Goal: Information Seeking & Learning: Learn about a topic

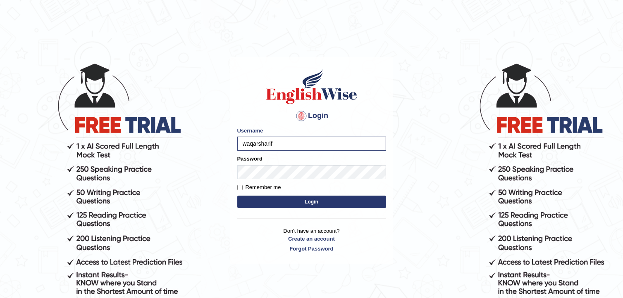
click at [286, 202] on button "Login" at bounding box center [311, 202] width 149 height 12
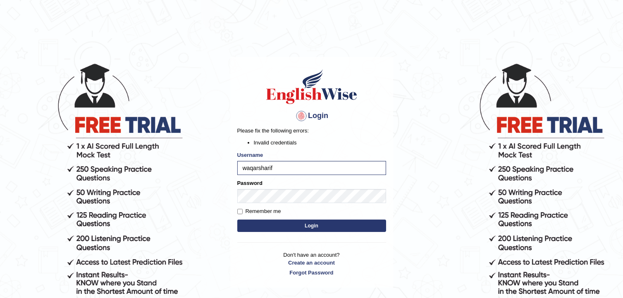
click at [384, 280] on div "Login Please fix the following errors: Invalid credentials Username waqarsharif…" at bounding box center [311, 172] width 163 height 231
click at [297, 230] on button "Login" at bounding box center [311, 226] width 149 height 12
click at [310, 266] on link "Create an account" at bounding box center [311, 263] width 149 height 8
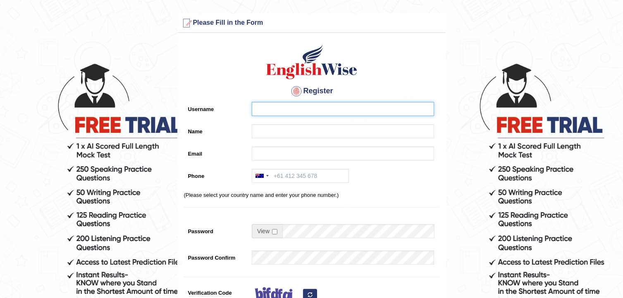
click at [283, 111] on input "Username" at bounding box center [343, 109] width 182 height 14
type input "waqarsharif"
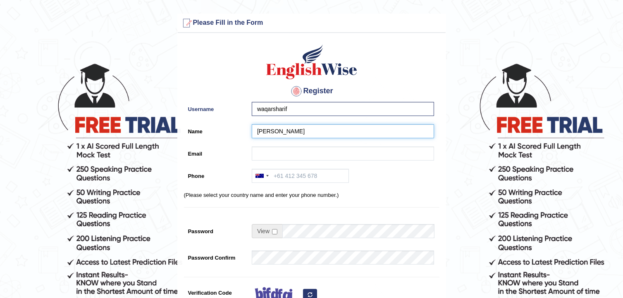
type input "waqar"
type input "sharif"
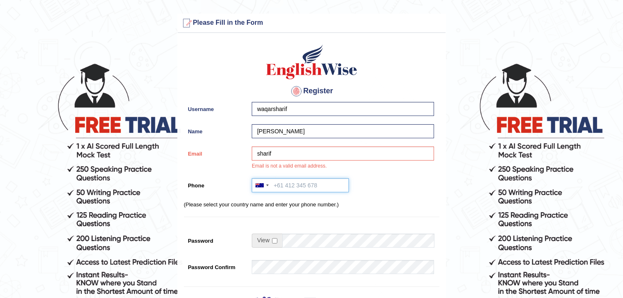
click at [291, 182] on input "Phone" at bounding box center [300, 186] width 97 height 14
click at [260, 184] on div at bounding box center [259, 185] width 8 height 4
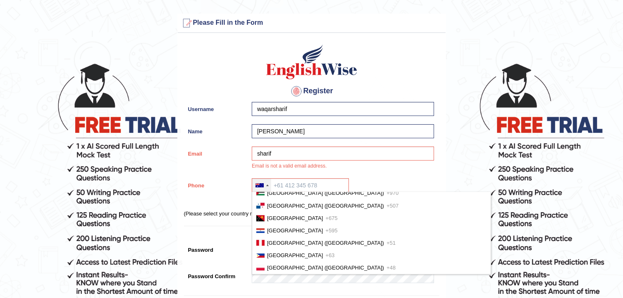
scroll to position [2078, 0]
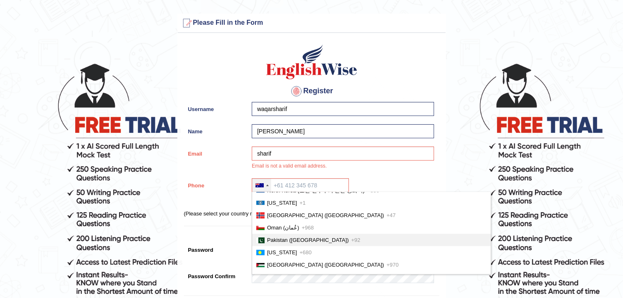
click at [283, 237] on span "Pakistan (‫پاکستان‬‎)" at bounding box center [308, 240] width 82 height 6
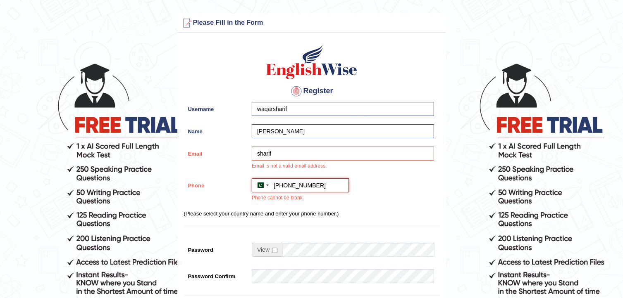
type input "+923216690369"
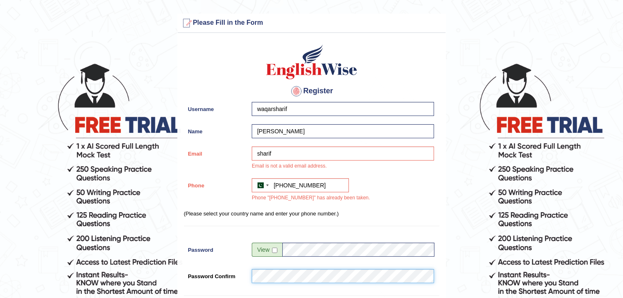
scroll to position [203, 0]
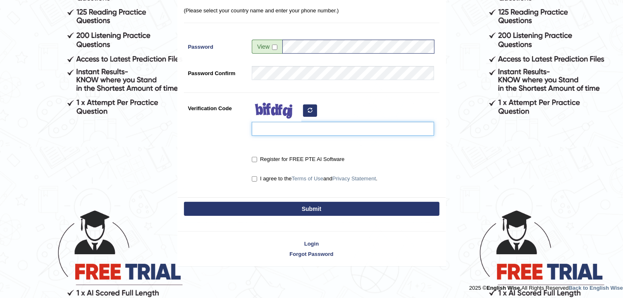
click at [288, 129] on input "Verification Code" at bounding box center [343, 129] width 182 height 14
type input "tetpzu"
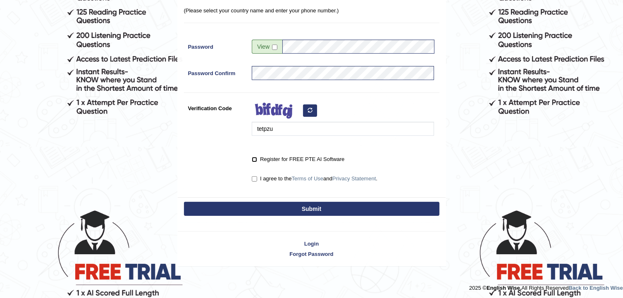
click at [256, 160] on input "Register for FREE PTE AI Software" at bounding box center [254, 159] width 5 height 5
checkbox input "true"
click at [254, 179] on input "I agree to the Terms of Use and Privacy Statement ." at bounding box center [254, 178] width 5 height 5
checkbox input "true"
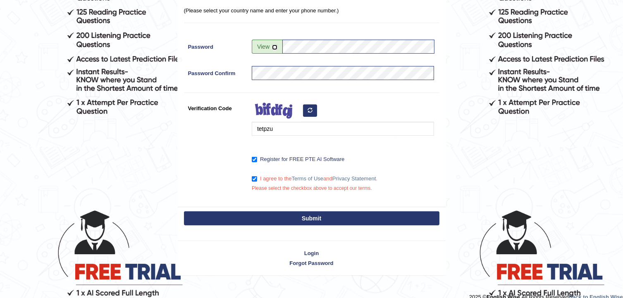
click at [272, 46] on input "checkbox" at bounding box center [274, 47] width 5 height 5
checkbox input "true"
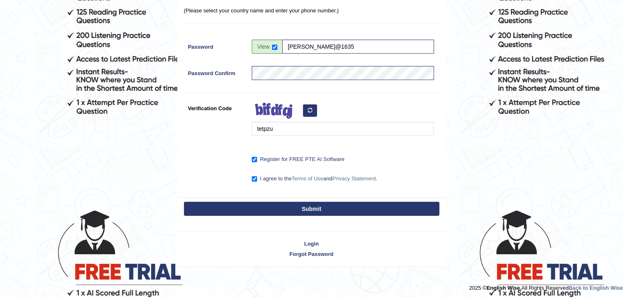
click at [280, 208] on button "Submit" at bounding box center [311, 209] width 255 height 14
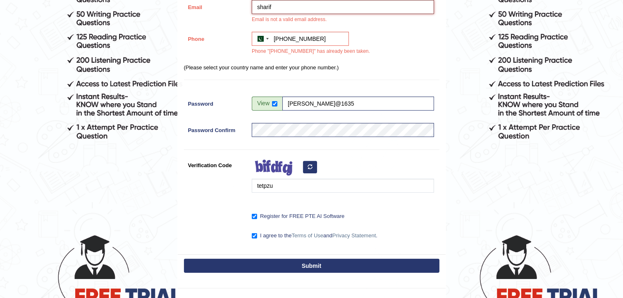
click at [284, 0] on input "sharif" at bounding box center [343, 7] width 182 height 14
type input "s"
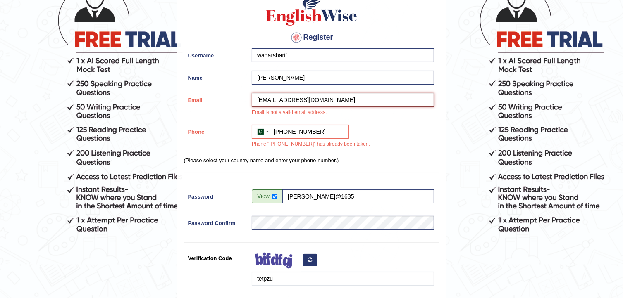
scroll to position [79, 0]
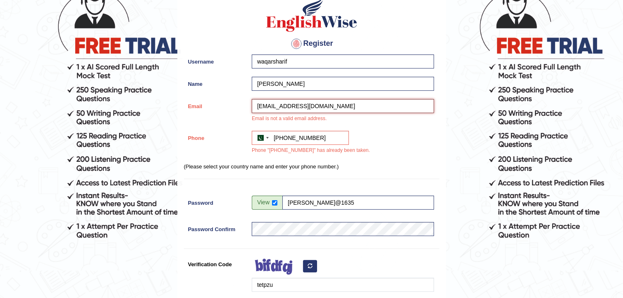
type input "waqarsharif@gmail.com"
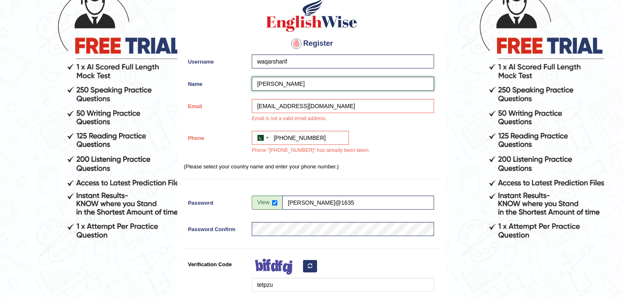
click at [301, 83] on input "waqar" at bounding box center [343, 84] width 182 height 14
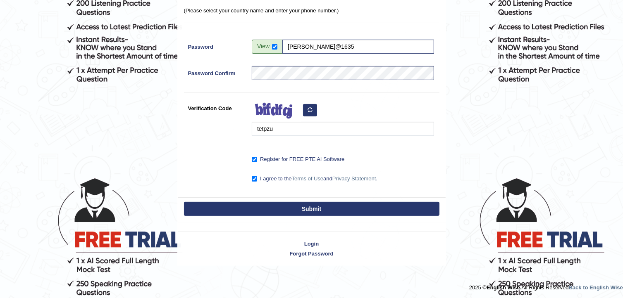
type input "waqar sharif"
click at [288, 206] on button "Submit" at bounding box center [311, 209] width 255 height 14
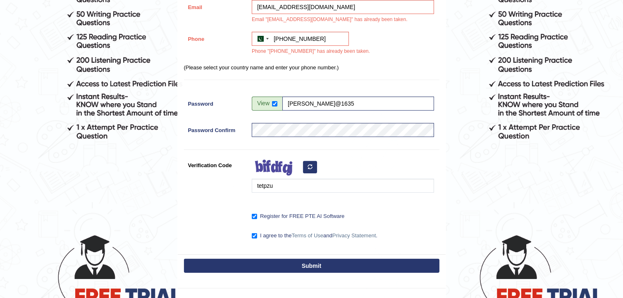
scroll to position [0, 0]
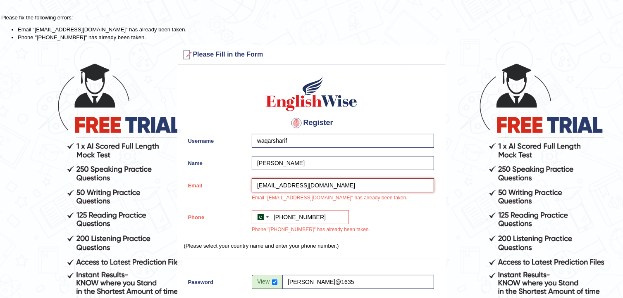
click at [289, 181] on input "waqarsharif@gmail.com" at bounding box center [343, 186] width 182 height 14
click at [333, 189] on input "waqarsharif@gmail.com" at bounding box center [343, 186] width 182 height 14
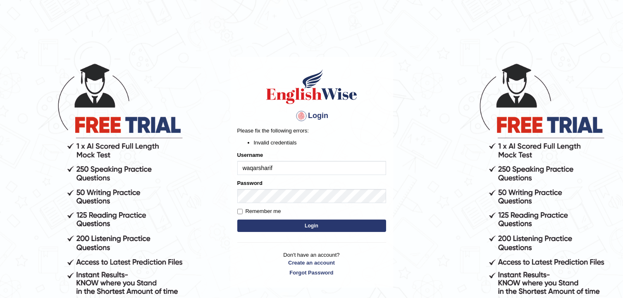
click at [286, 171] on input "waqarsharif" at bounding box center [311, 168] width 149 height 14
click at [366, 256] on p "Don't have an account? Create an account Forgot Password" at bounding box center [311, 264] width 149 height 26
click at [591, 40] on body "Login Please fix the following errors: Invalid credentials Username waqarsharif…" at bounding box center [311, 180] width 623 height 298
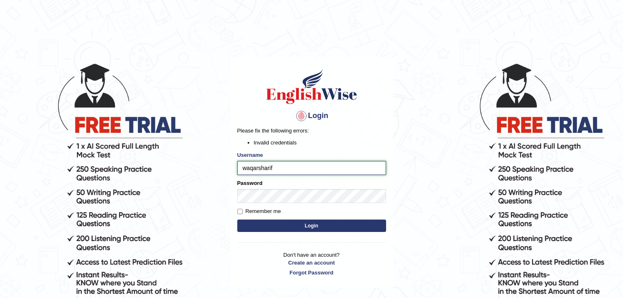
click at [303, 168] on input "waqarsharif" at bounding box center [311, 168] width 149 height 14
click at [296, 262] on link "Create an account" at bounding box center [311, 263] width 149 height 8
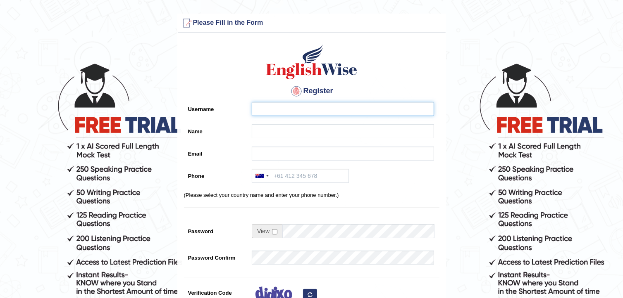
click at [266, 103] on input "Username" at bounding box center [343, 109] width 182 height 14
type input "waqarsharif"
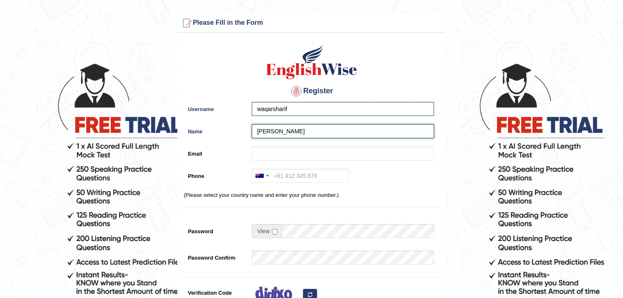
type input "waqar sharif"
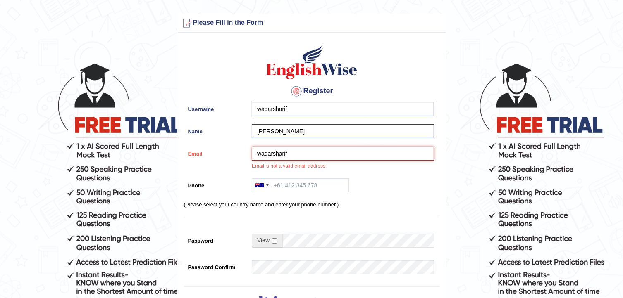
click at [304, 152] on input "waqarsharif" at bounding box center [343, 154] width 182 height 14
type input "[EMAIL_ADDRESS][DOMAIN_NAME]"
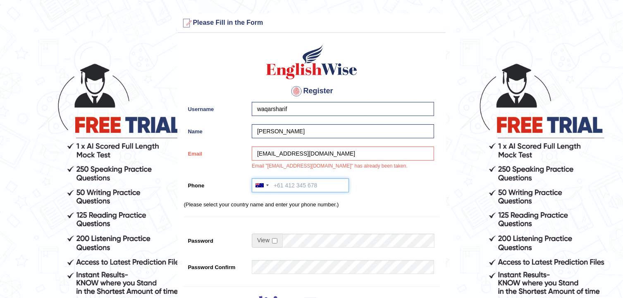
click at [301, 185] on input "Phone" at bounding box center [300, 186] width 97 height 14
type input "+923216690369"
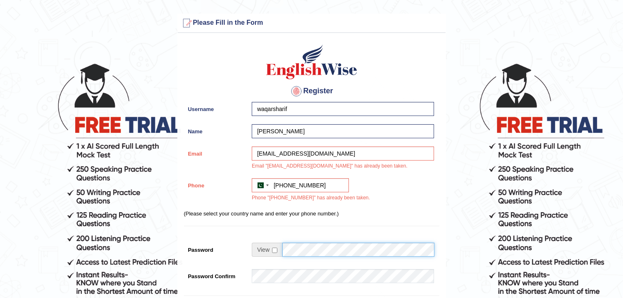
scroll to position [203, 0]
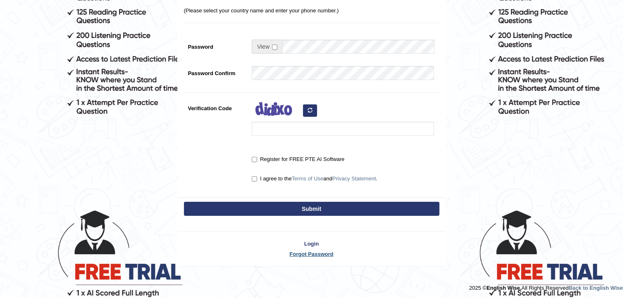
click at [325, 251] on link "Forgot Password" at bounding box center [312, 254] width 268 height 8
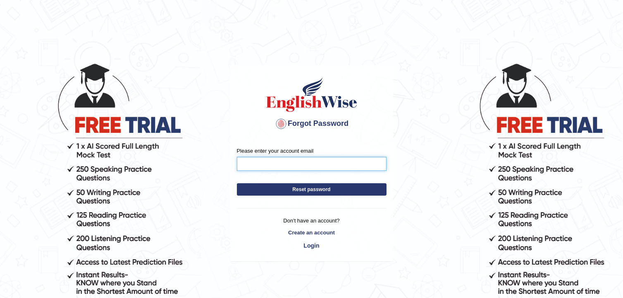
click at [278, 164] on input "Please enter your account email" at bounding box center [312, 164] width 150 height 14
type input "[EMAIL_ADDRESS][DOMAIN_NAME]"
click at [283, 184] on button "Reset password" at bounding box center [312, 189] width 150 height 12
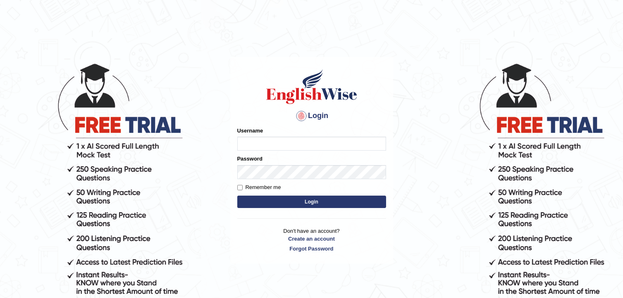
click at [251, 141] on input "Username" at bounding box center [311, 144] width 149 height 14
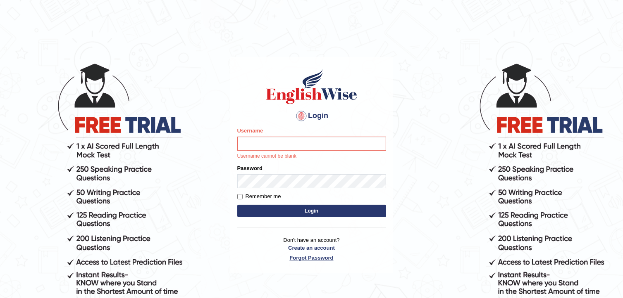
click at [307, 257] on link "Forgot Password" at bounding box center [311, 258] width 149 height 8
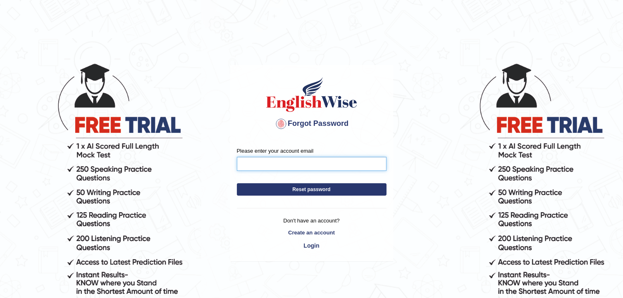
click at [331, 167] on input "Please enter your account email" at bounding box center [312, 164] width 150 height 14
click at [308, 192] on button "Reset password" at bounding box center [312, 189] width 150 height 12
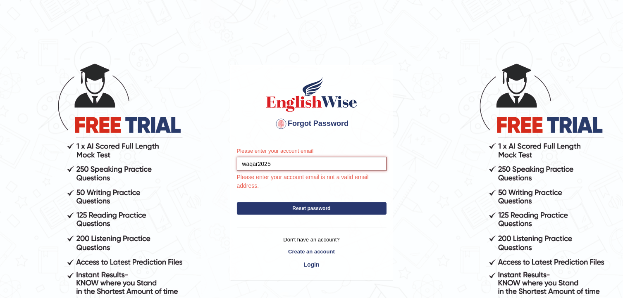
drag, startPoint x: 288, startPoint y: 161, endPoint x: 222, endPoint y: 159, distance: 67.0
click at [222, 159] on body "Forgot Password Please enter your account email waqar2025 Please enter your acc…" at bounding box center [311, 180] width 623 height 298
type input "waqarsharif@gmail.com"
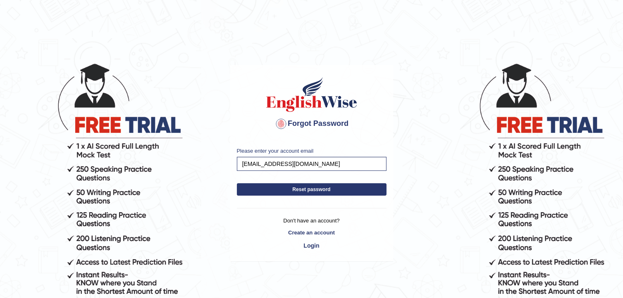
click at [311, 191] on button "Reset password" at bounding box center [312, 189] width 150 height 12
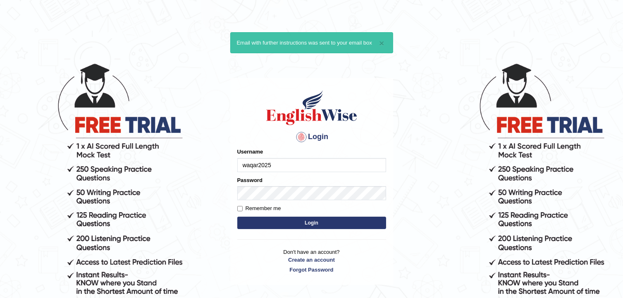
type input "waqar2025"
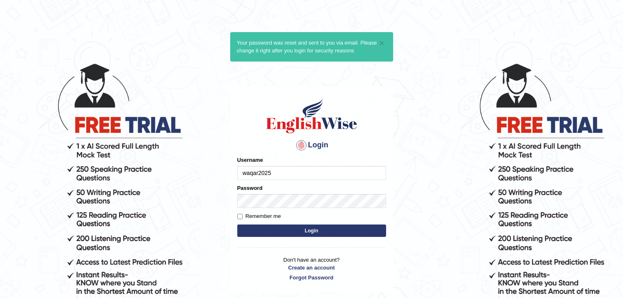
type input "waqar2025"
click at [313, 227] on button "Login" at bounding box center [311, 231] width 149 height 12
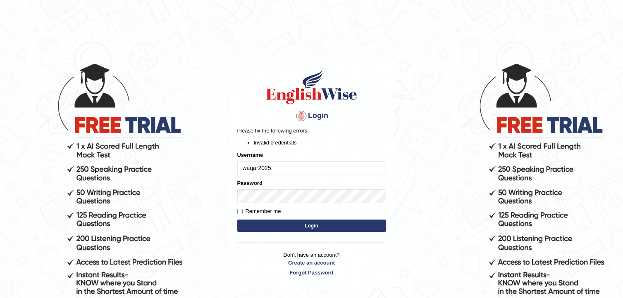
click at [246, 169] on input "waqar2025" at bounding box center [311, 168] width 149 height 14
type input "Waqar2025"
click at [314, 226] on button "Login" at bounding box center [311, 226] width 149 height 12
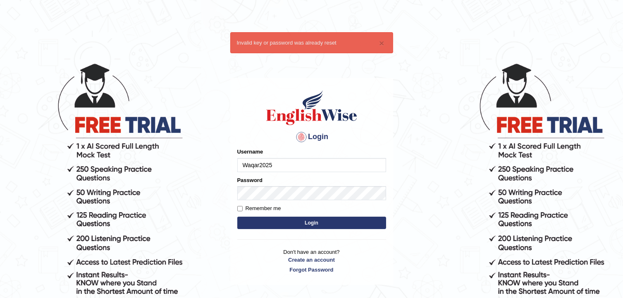
type input "Waqar2025"
click at [238, 208] on input "Remember me" at bounding box center [239, 208] width 5 height 5
checkbox input "true"
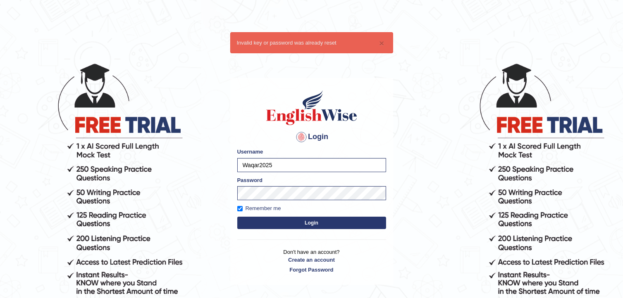
click at [254, 218] on button "Login" at bounding box center [311, 223] width 149 height 12
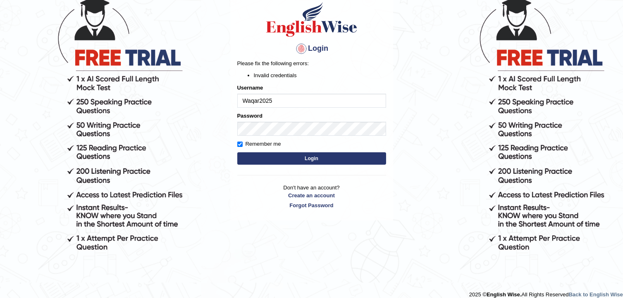
scroll to position [76, 0]
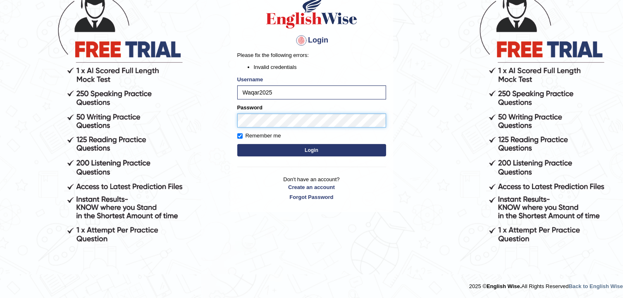
click at [222, 114] on body "Login Please fix the following errors: Invalid credentials Username Waqar2025 P…" at bounding box center [311, 104] width 623 height 298
click at [292, 151] on button "Login" at bounding box center [311, 150] width 149 height 12
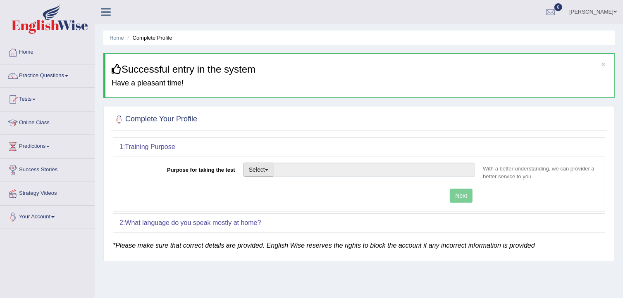
click at [263, 172] on button "Select" at bounding box center [258, 170] width 30 height 14
click at [268, 169] on span "button" at bounding box center [266, 170] width 3 height 2
click at [281, 196] on link "Permanent Residency" at bounding box center [281, 198] width 74 height 11
type input "Permanent Residency"
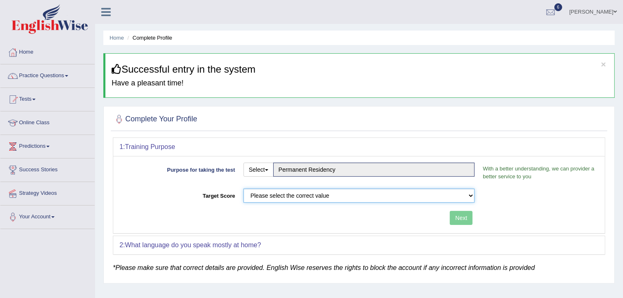
click at [361, 196] on select "Please select the correct value 50 (6 bands) 58 (6.5 bands) 65 (7 bands) 79 (8 …" at bounding box center [358, 196] width 231 height 14
select select "79"
click at [243, 189] on select "Please select the correct value 50 (6 bands) 58 (6.5 bands) 65 (7 bands) 79 (8 …" at bounding box center [358, 196] width 231 height 14
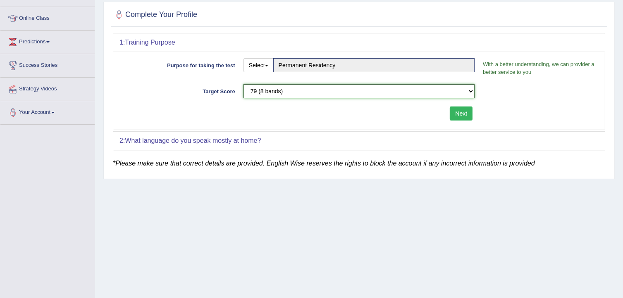
scroll to position [124, 0]
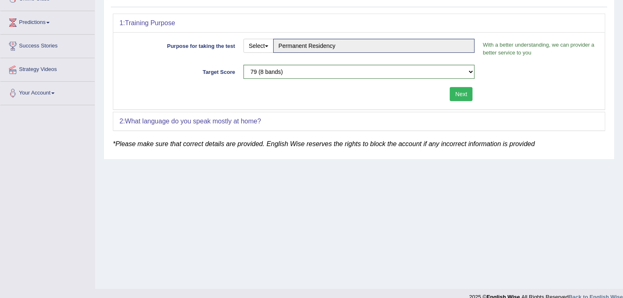
click at [461, 91] on button "Next" at bounding box center [461, 94] width 23 height 14
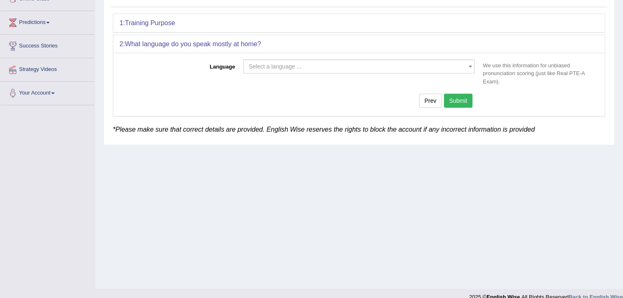
click at [317, 66] on span "Select a language ..." at bounding box center [357, 66] width 216 height 8
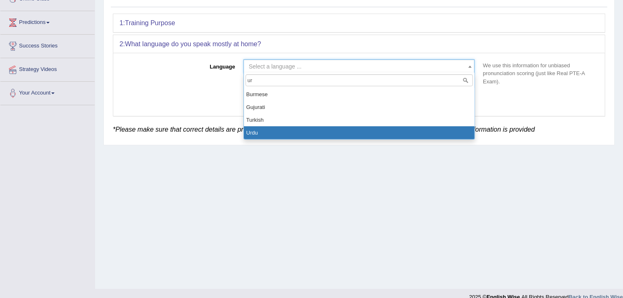
type input "ur"
select select "Urdu"
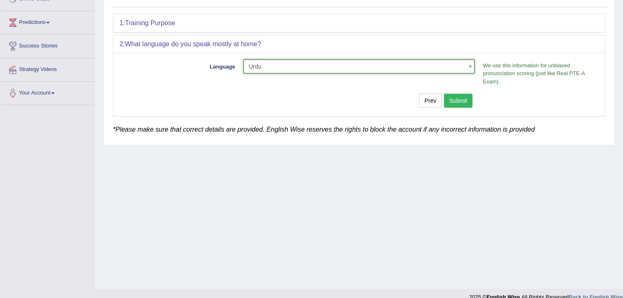
click at [453, 100] on button "Submit" at bounding box center [458, 101] width 29 height 14
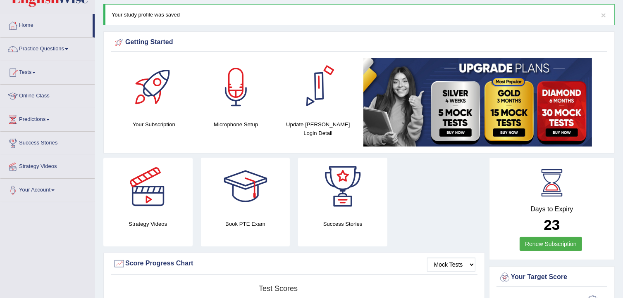
scroll to position [41, 0]
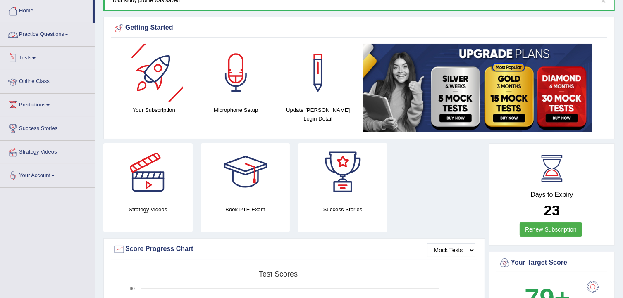
click at [40, 31] on link "Practice Questions" at bounding box center [47, 33] width 94 height 21
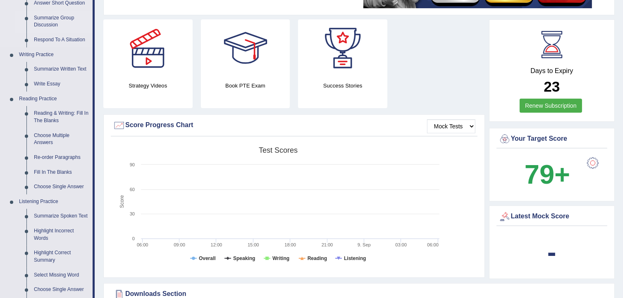
scroll to position [207, 0]
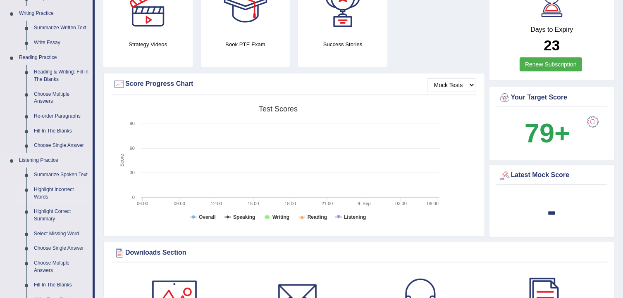
click at [48, 194] on link "Highlight Incorrect Words" at bounding box center [61, 194] width 62 height 22
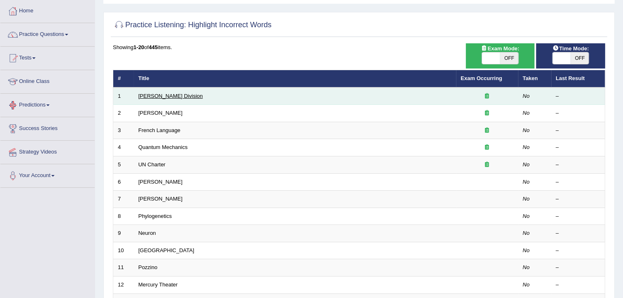
click at [158, 95] on link "Ward Division" at bounding box center [170, 96] width 64 height 6
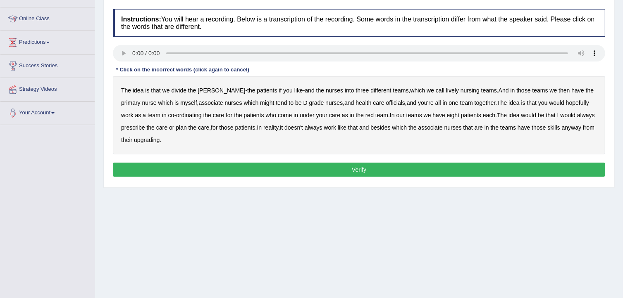
scroll to position [124, 0]
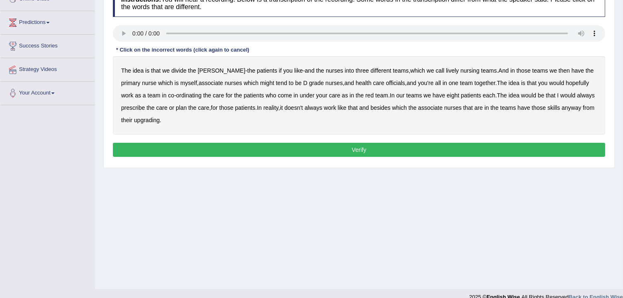
click at [460, 70] on b "nursing" at bounding box center [469, 70] width 19 height 7
click at [446, 68] on b "lively" at bounding box center [452, 70] width 13 height 7
click at [460, 71] on b "nursing" at bounding box center [469, 70] width 19 height 7
click at [260, 84] on b "might" at bounding box center [267, 83] width 14 height 7
click at [260, 83] on b "might" at bounding box center [267, 83] width 14 height 7
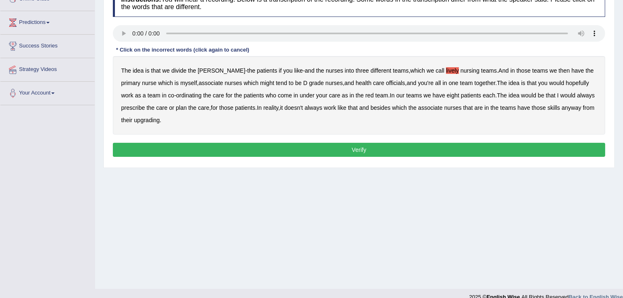
click at [260, 82] on b "might" at bounding box center [267, 83] width 14 height 7
click at [386, 83] on b "officials" at bounding box center [395, 83] width 19 height 7
drag, startPoint x: 576, startPoint y: 95, endPoint x: 482, endPoint y: 110, distance: 95.0
click at [577, 94] on b "always" at bounding box center [586, 95] width 18 height 7
click at [153, 120] on b "upgrading" at bounding box center [147, 120] width 26 height 7
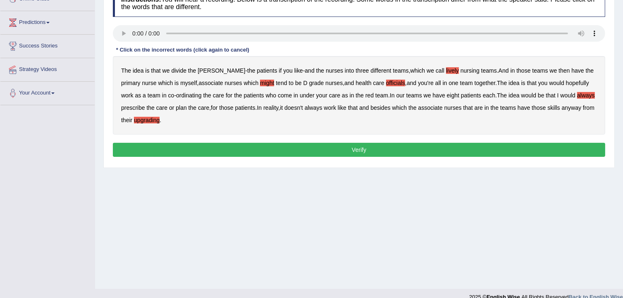
click at [309, 150] on button "Verify" at bounding box center [359, 150] width 492 height 14
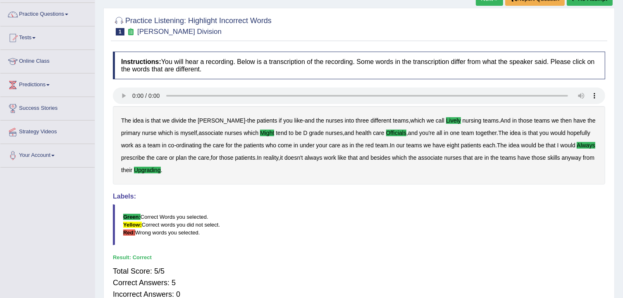
scroll to position [41, 0]
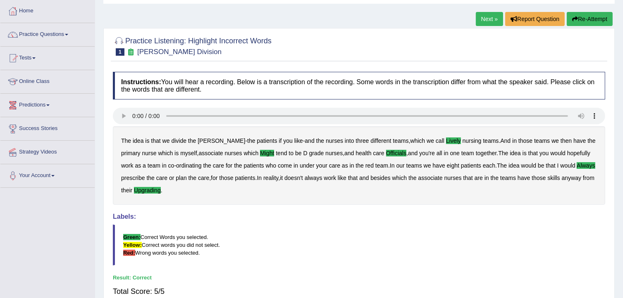
click at [49, 106] on link "Predictions" at bounding box center [47, 104] width 94 height 21
click at [476, 20] on link "Next »" at bounding box center [489, 19] width 27 height 14
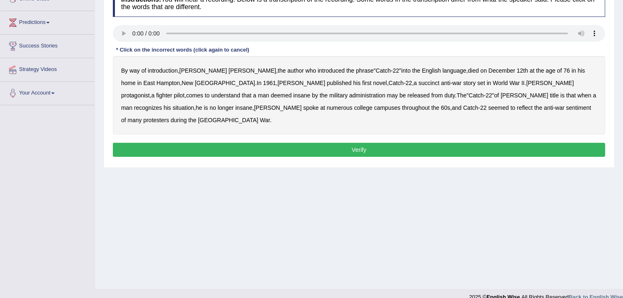
scroll to position [83, 0]
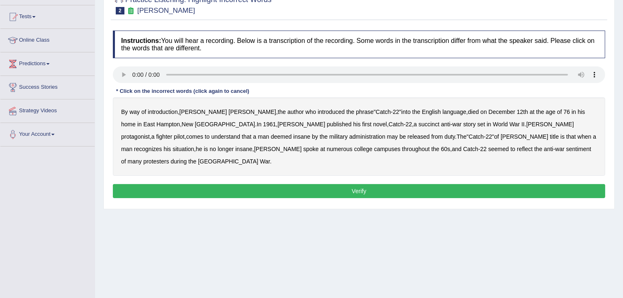
click at [418, 125] on b "succinct" at bounding box center [428, 124] width 21 height 7
click at [349, 137] on b "administration" at bounding box center [367, 136] width 36 height 7
click at [194, 146] on b "situation" at bounding box center [183, 149] width 21 height 7
click at [319, 152] on div "By way of introduction , Joseph Heller , the author who introduced the phrase "…" at bounding box center [359, 137] width 492 height 79
click at [517, 149] on b "reflect" at bounding box center [525, 149] width 16 height 7
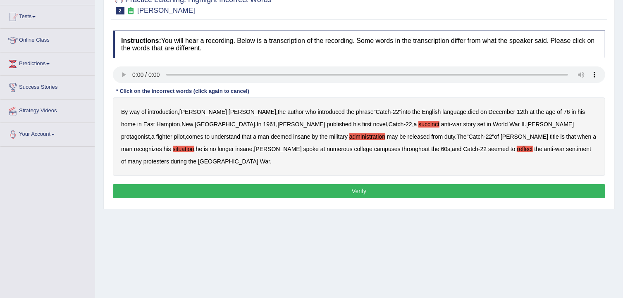
click at [367, 184] on button "Verify" at bounding box center [359, 191] width 492 height 14
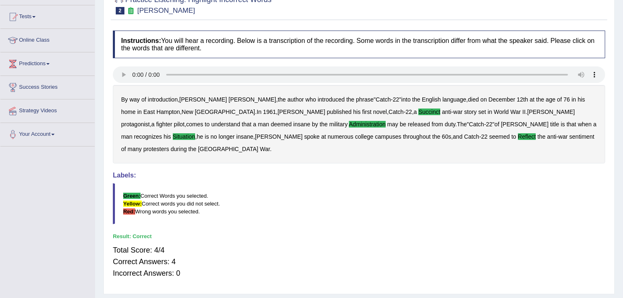
click at [386, 198] on blockquote "Green: Correct Words you selected. Yellow: Correct words you did not select. Re…" at bounding box center [359, 203] width 492 height 41
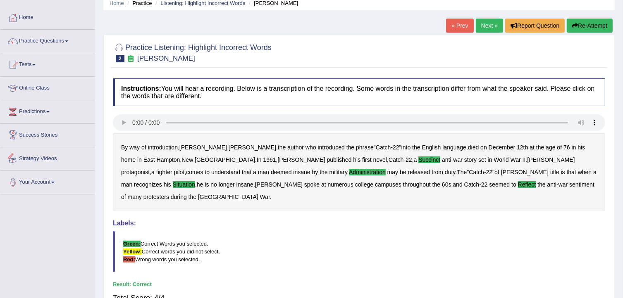
scroll to position [0, 0]
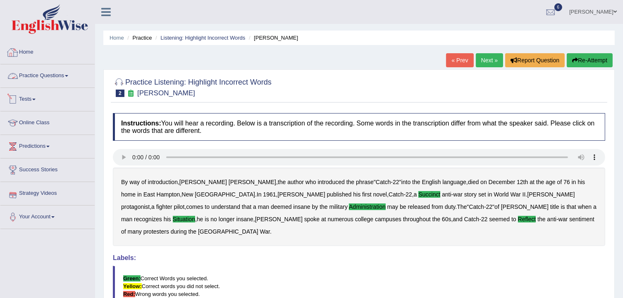
click at [68, 77] on link "Practice Questions" at bounding box center [47, 74] width 94 height 21
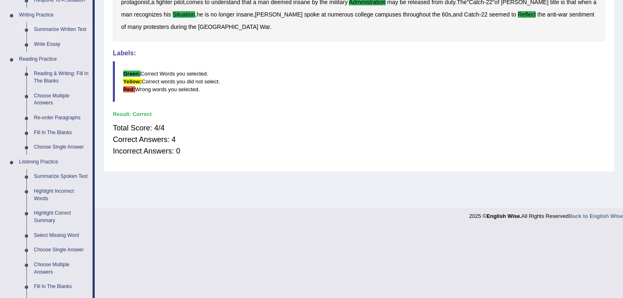
scroll to position [248, 0]
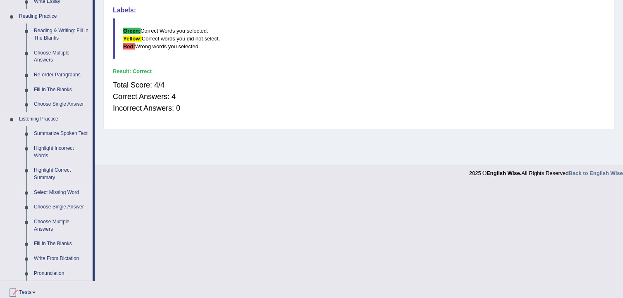
click at [58, 195] on link "Select Missing Word" at bounding box center [61, 193] width 62 height 15
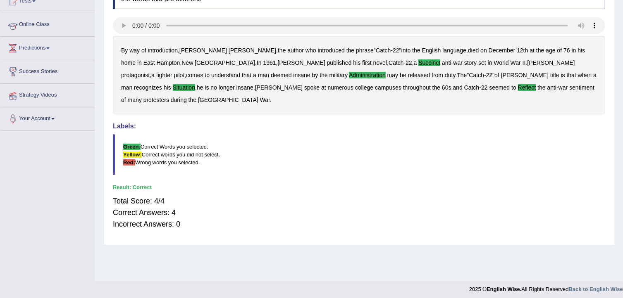
scroll to position [136, 0]
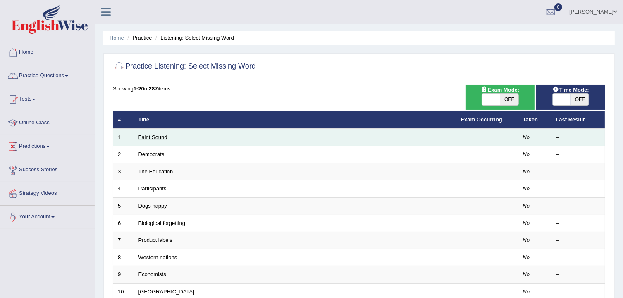
click at [154, 138] on link "Faint Sound" at bounding box center [152, 137] width 29 height 6
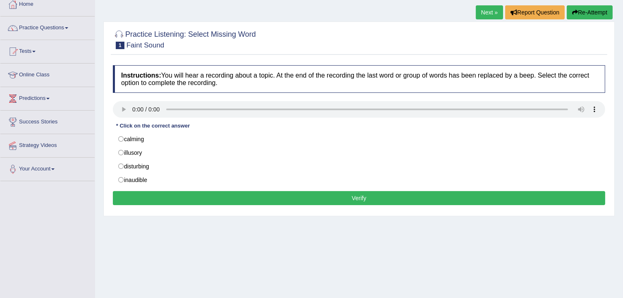
scroll to position [83, 0]
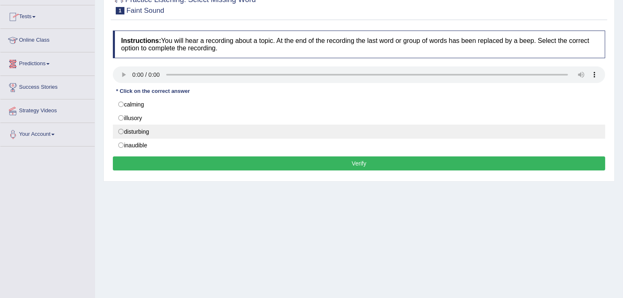
click at [120, 130] on label "disturbing" at bounding box center [359, 132] width 492 height 14
radio input "true"
click at [119, 131] on label "disturbing" at bounding box center [359, 132] width 492 height 14
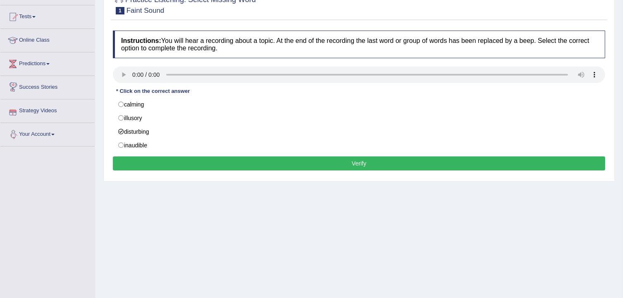
click at [291, 168] on button "Verify" at bounding box center [359, 164] width 492 height 14
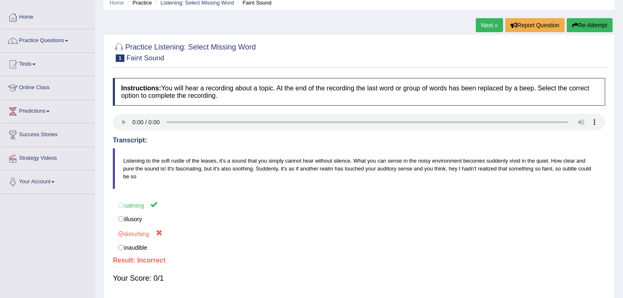
scroll to position [0, 0]
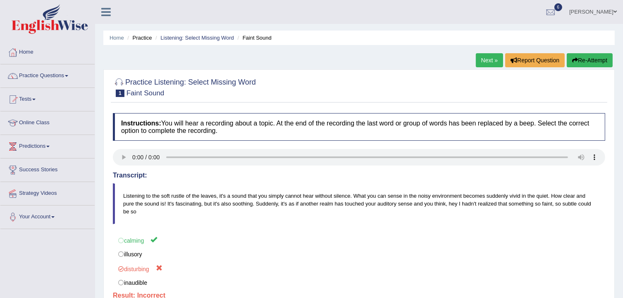
click at [490, 60] on link "Next »" at bounding box center [489, 60] width 27 height 14
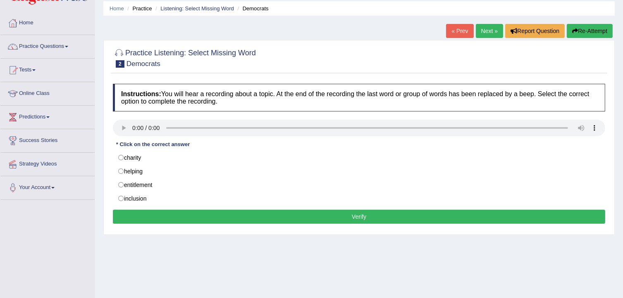
scroll to position [41, 0]
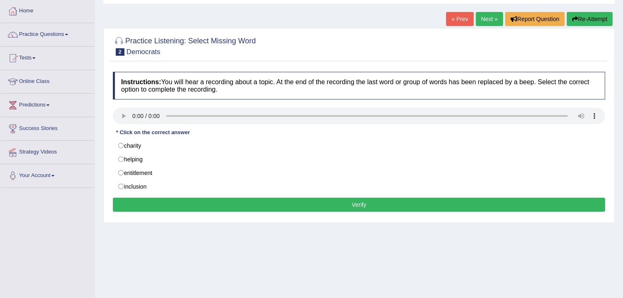
click at [483, 20] on link "Next »" at bounding box center [489, 19] width 27 height 14
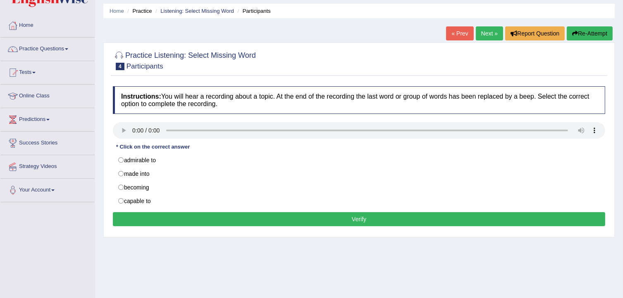
scroll to position [41, 0]
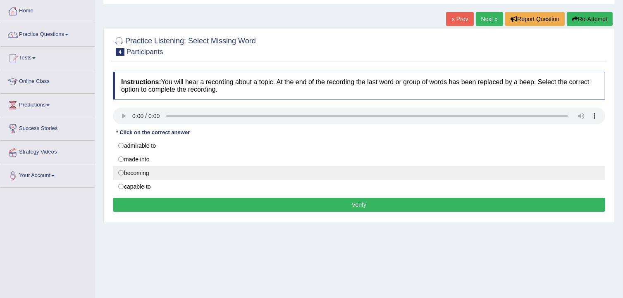
click at [121, 174] on label "becoming" at bounding box center [359, 173] width 492 height 14
radio input "true"
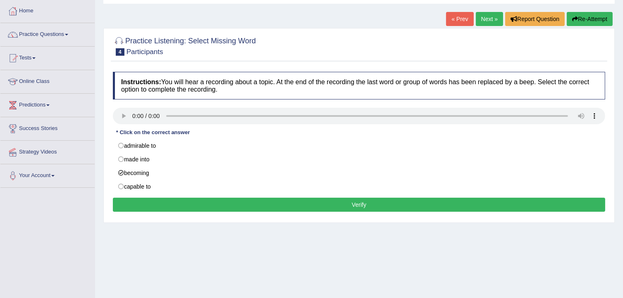
click at [279, 204] on button "Verify" at bounding box center [359, 205] width 492 height 14
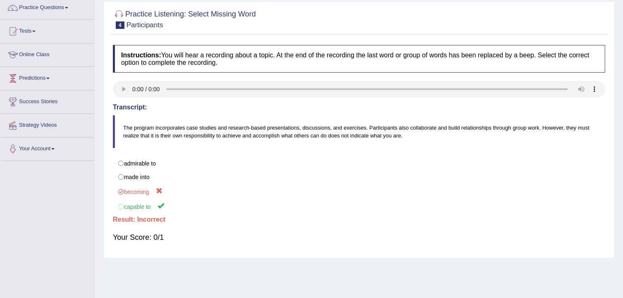
scroll to position [83, 0]
